Goal: Check status: Check status

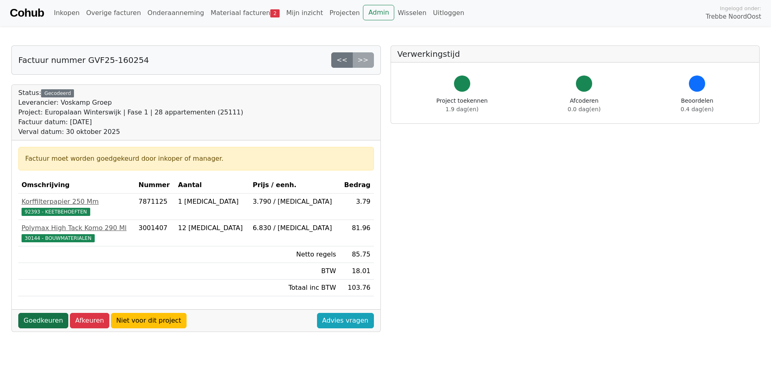
click at [47, 320] on link "Goedkeuren" at bounding box center [43, 320] width 50 height 15
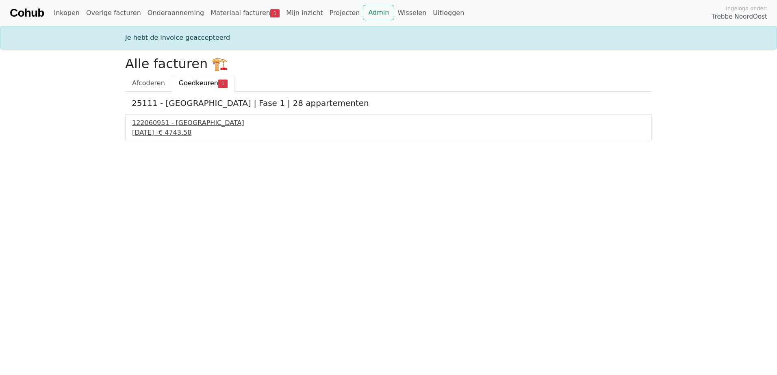
click at [170, 133] on div "28 augustus 2025 - € 4743.58" at bounding box center [388, 133] width 513 height 10
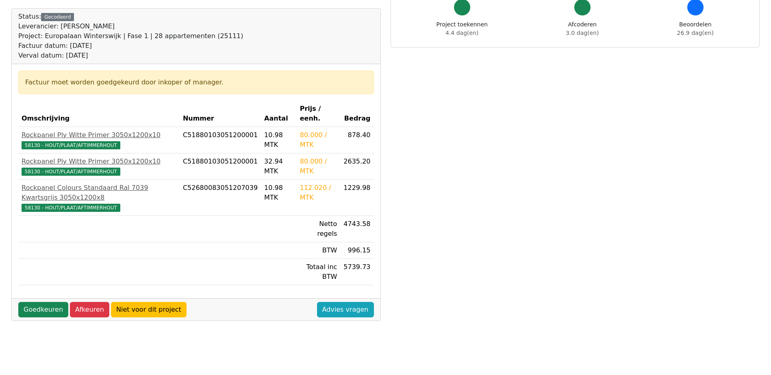
scroll to position [81, 0]
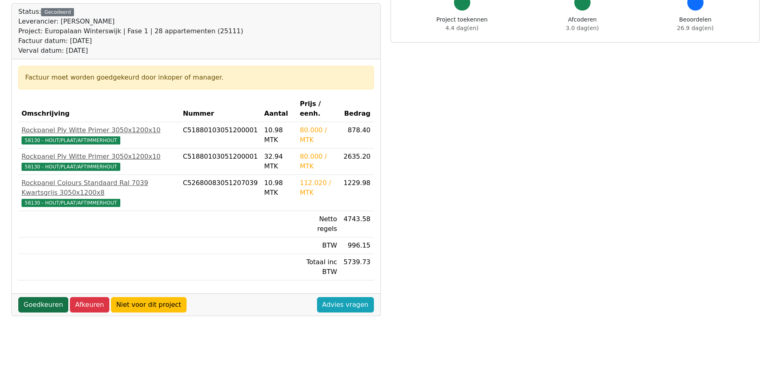
click at [37, 297] on link "Goedkeuren" at bounding box center [43, 304] width 50 height 15
